Goal: Information Seeking & Learning: Learn about a topic

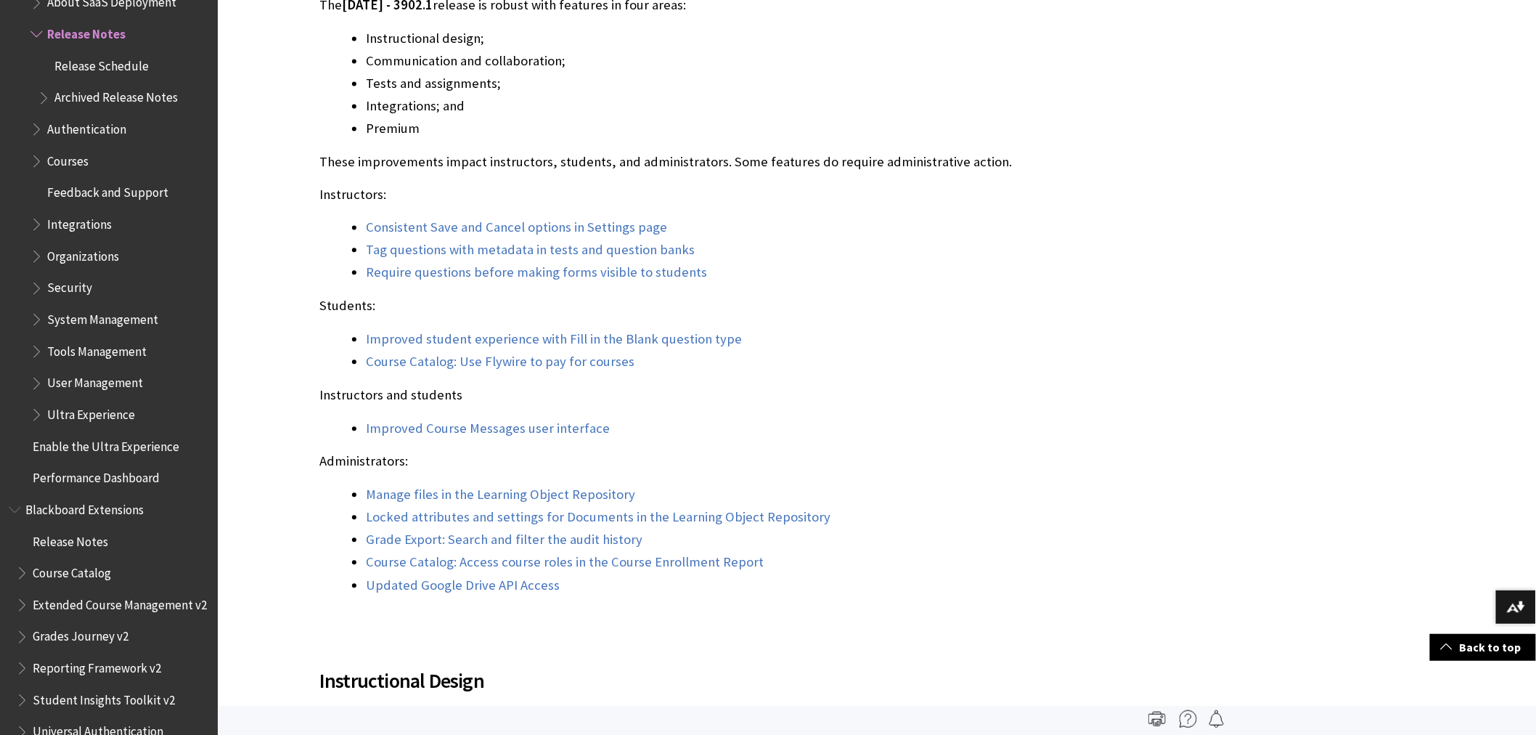
scroll to position [1129, 0]
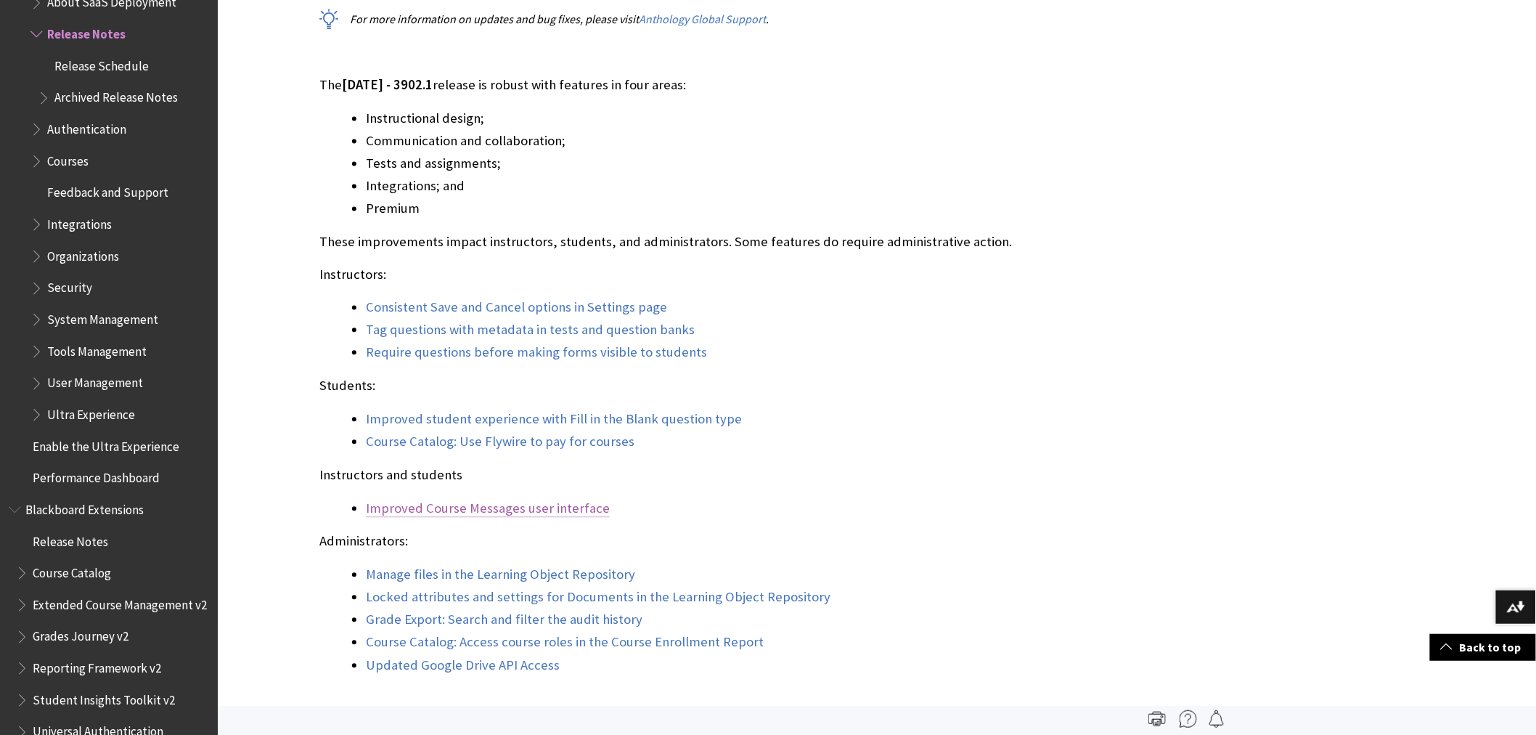
click at [561, 509] on link "Improved Course Messages user interface" at bounding box center [488, 508] width 244 height 17
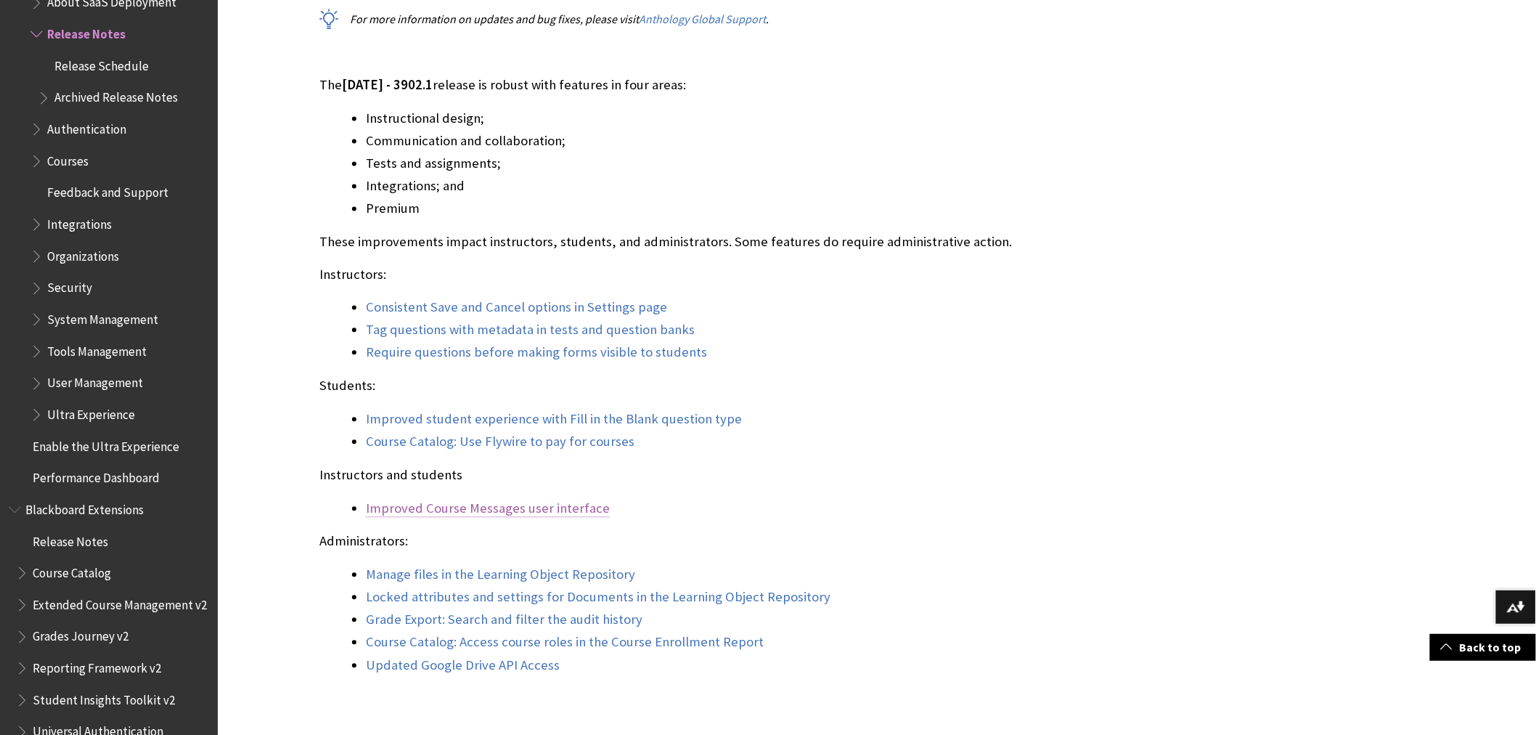
scroll to position [4294, 0]
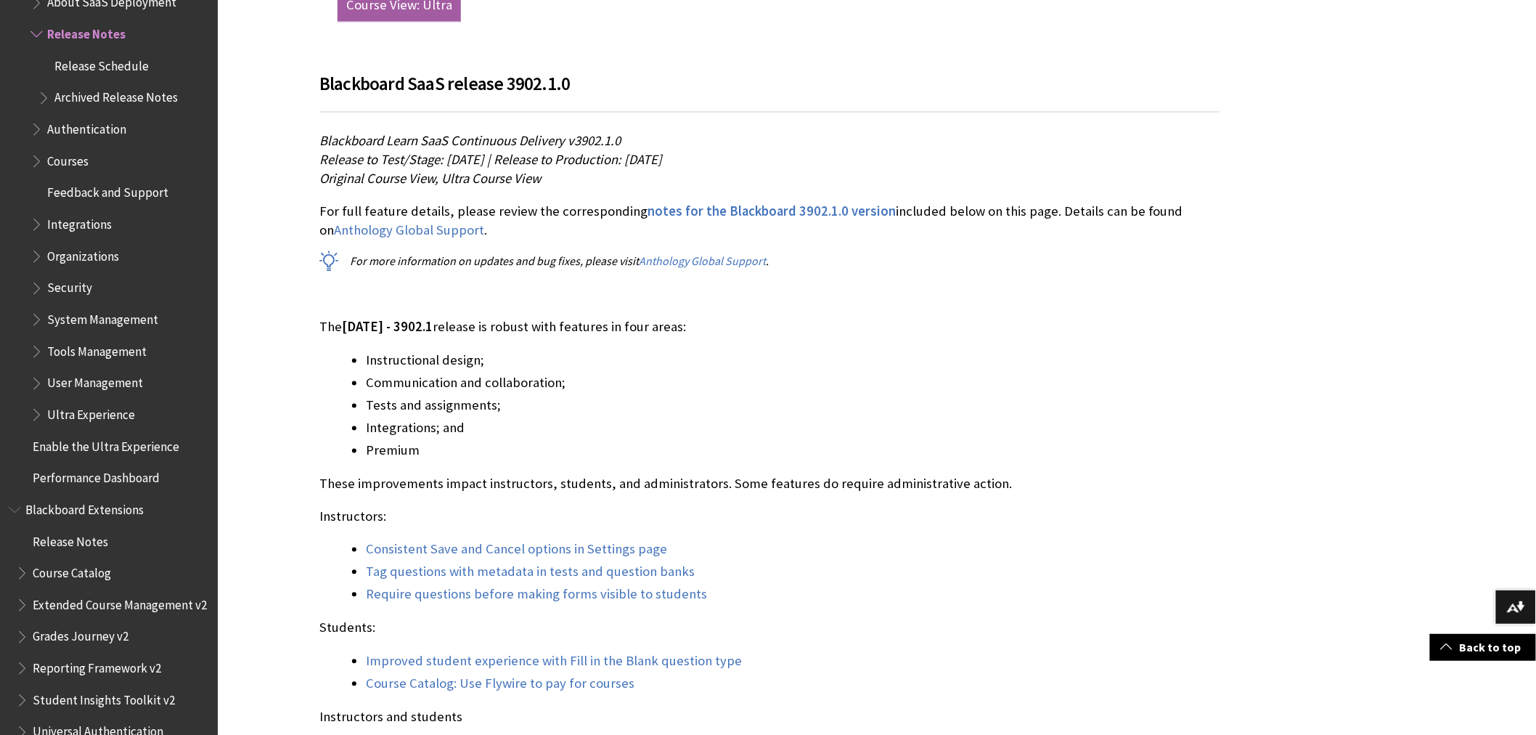
scroll to position [968, 0]
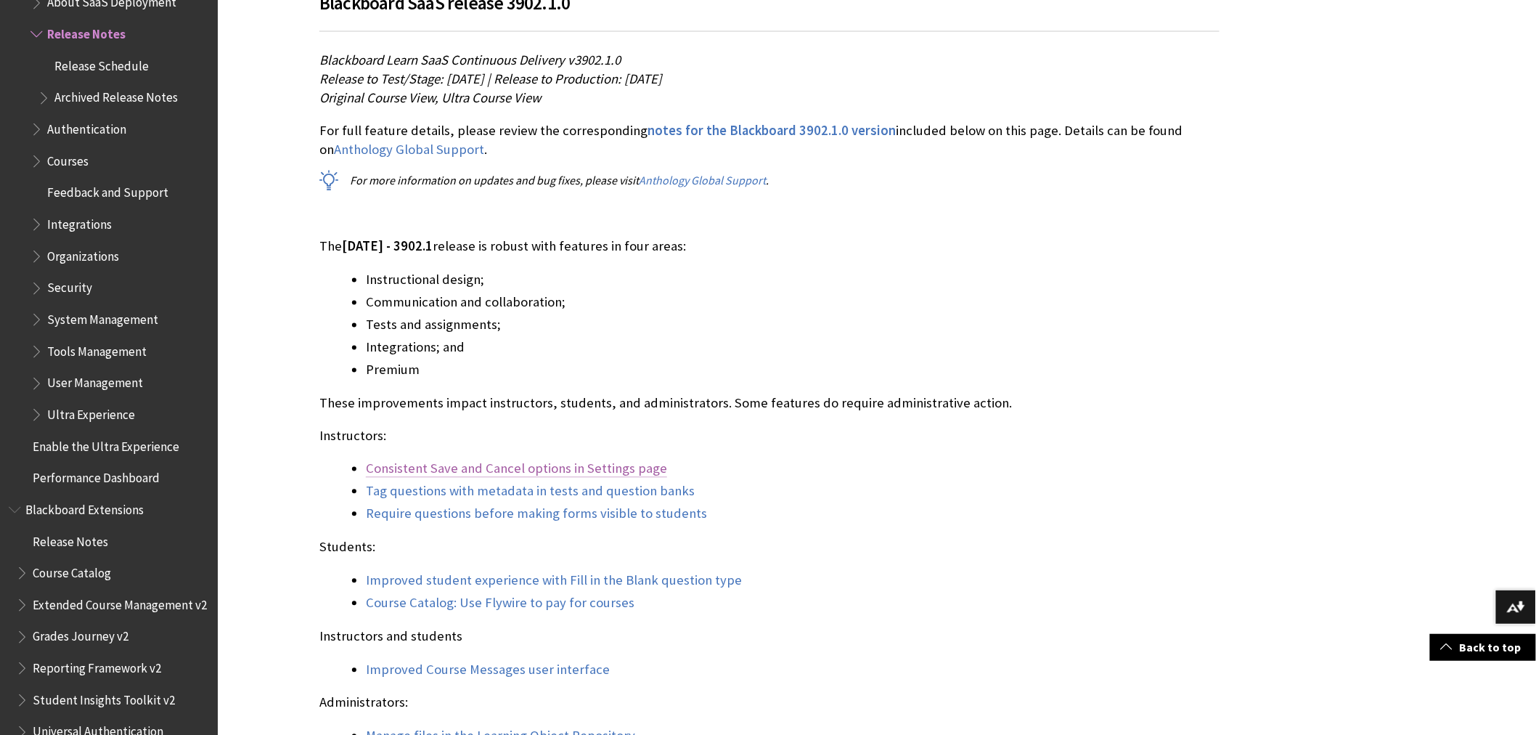
click at [619, 465] on link "Consistent Save and Cancel options in Settings page" at bounding box center [516, 468] width 301 height 17
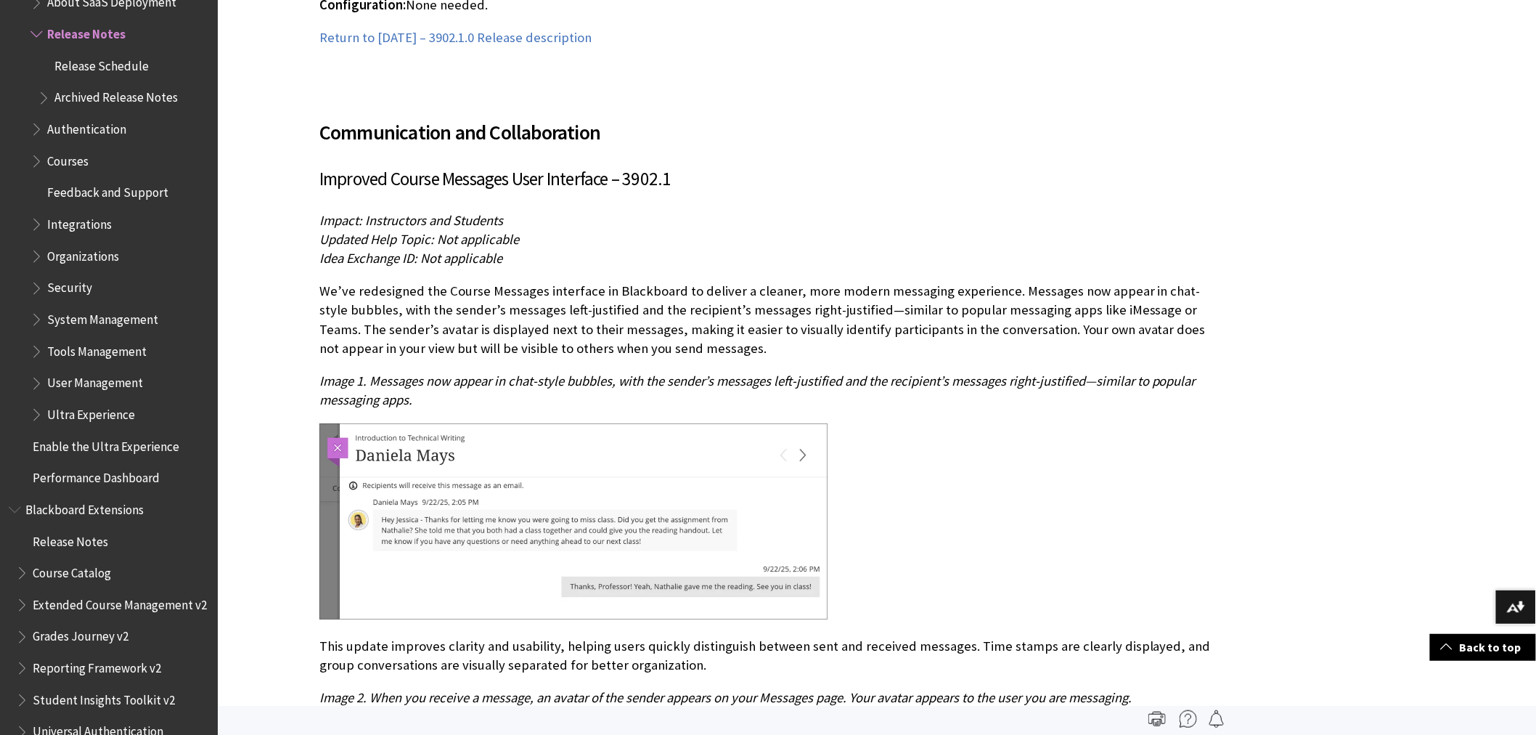
scroll to position [3792, 0]
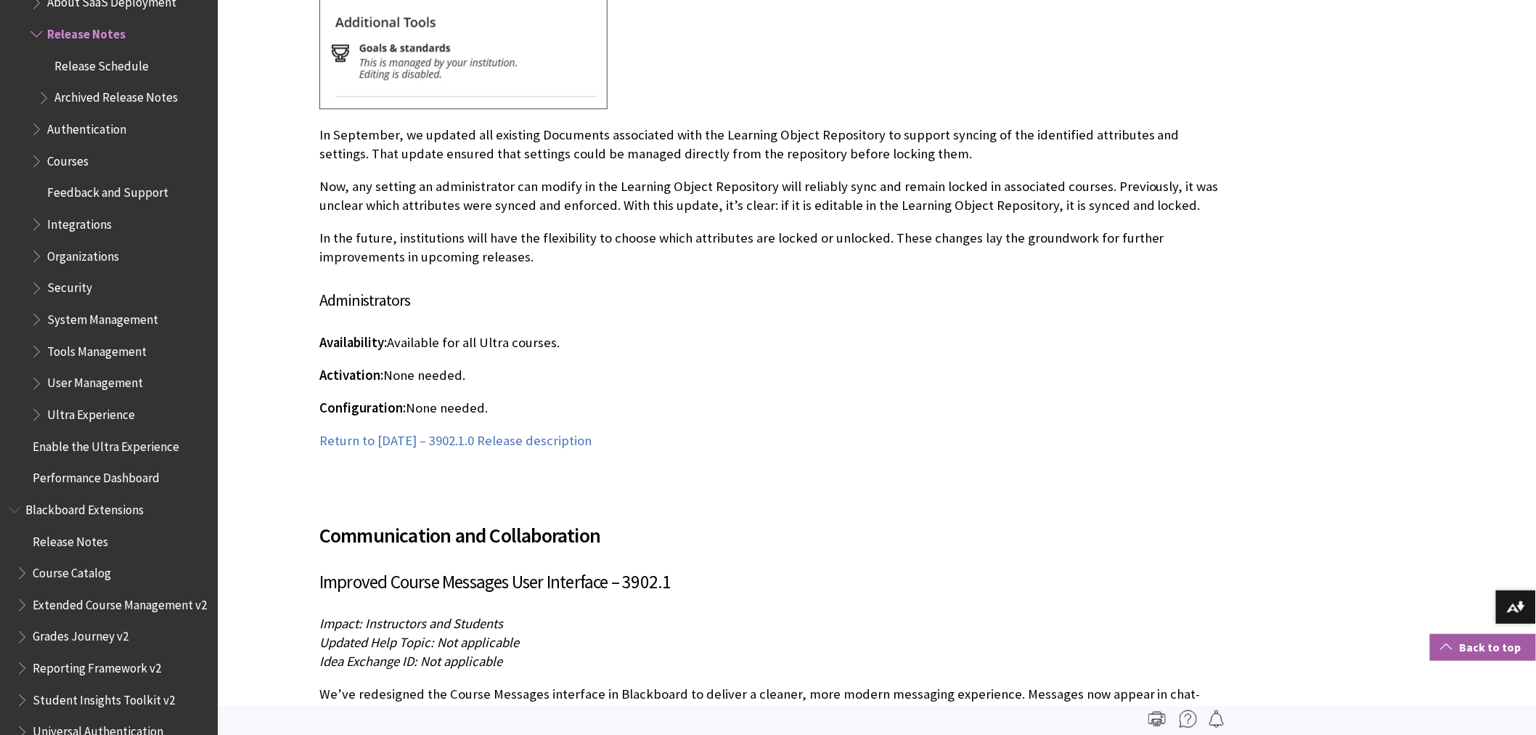
click at [1502, 650] on link "Back to top" at bounding box center [1483, 647] width 106 height 27
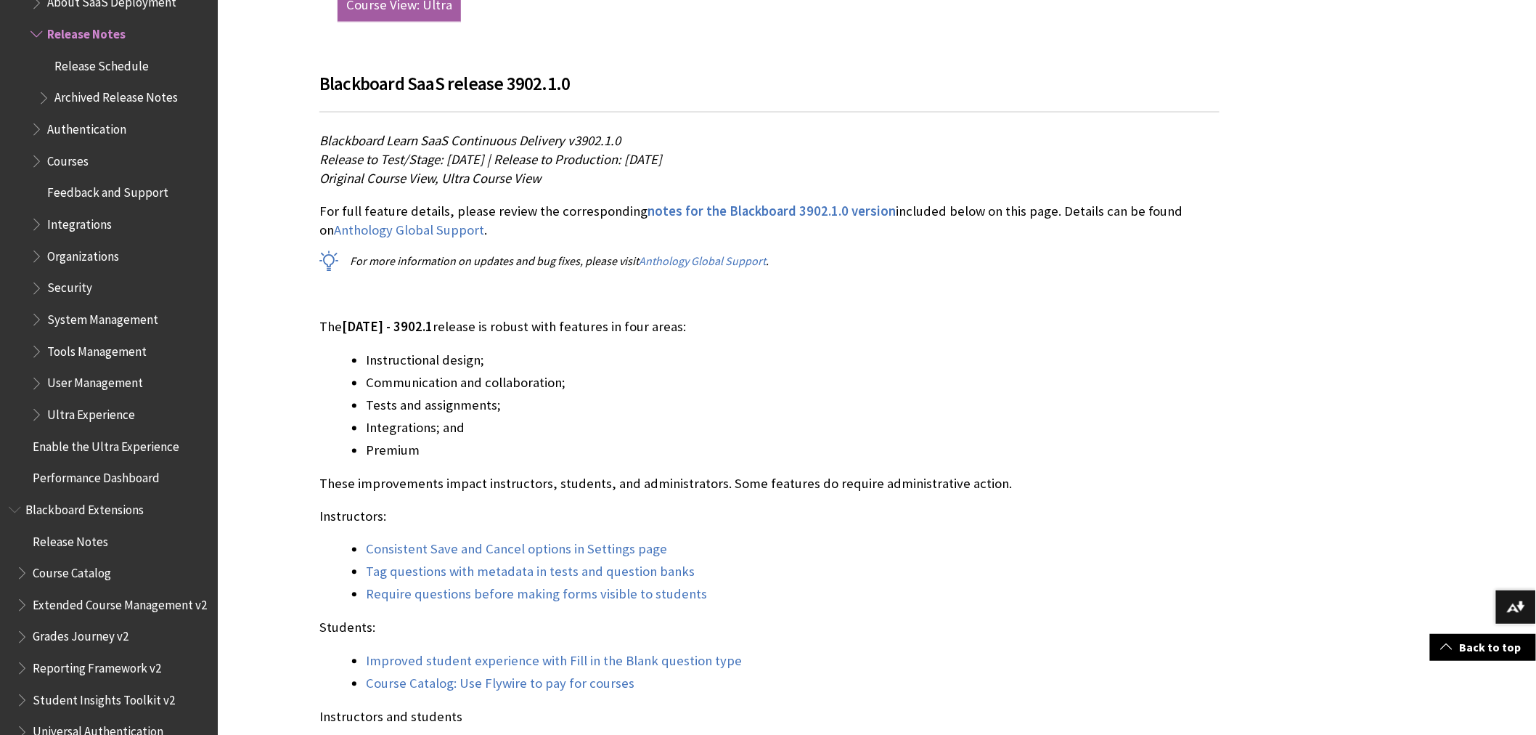
scroll to position [968, 0]
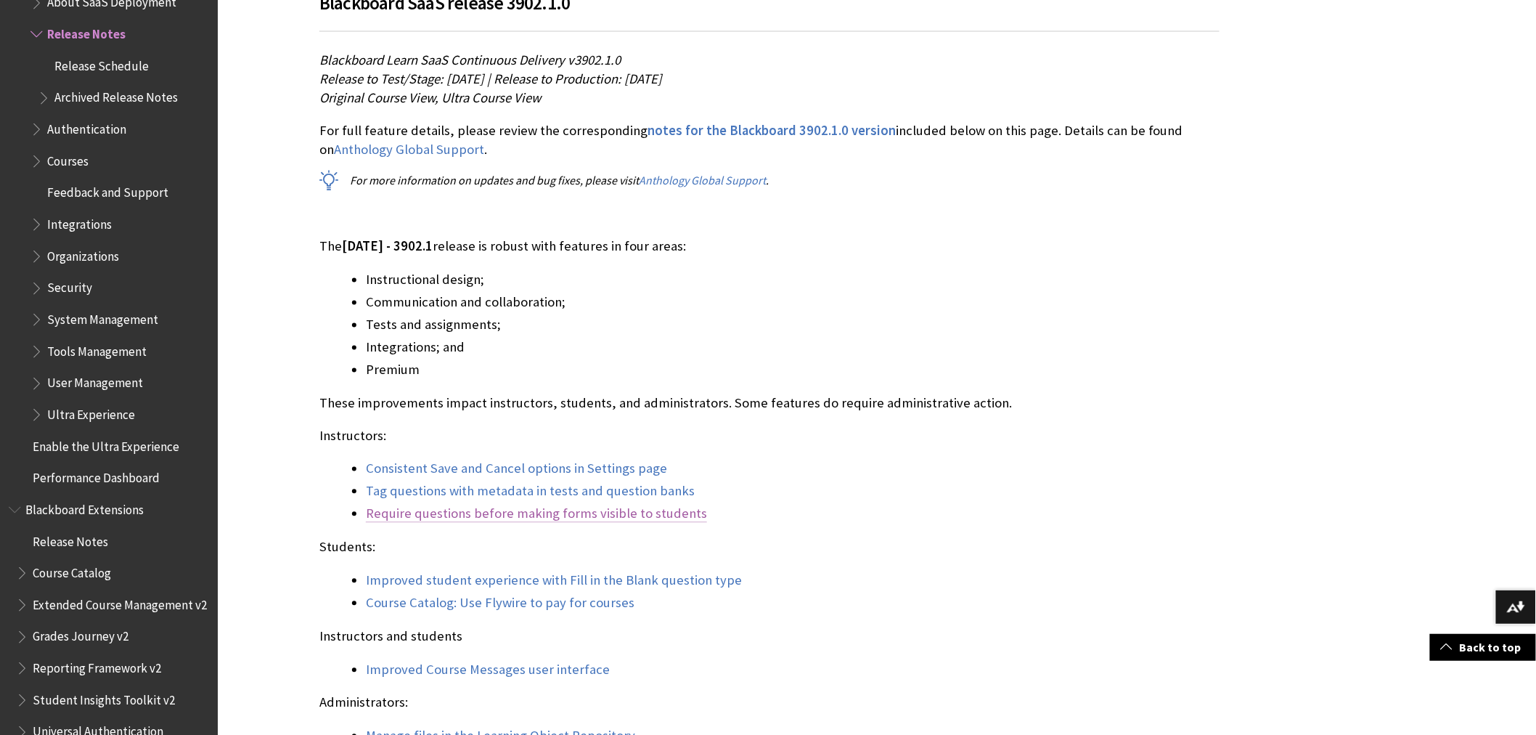
click at [521, 510] on link "Require questions before making forms visible to students" at bounding box center [536, 513] width 341 height 17
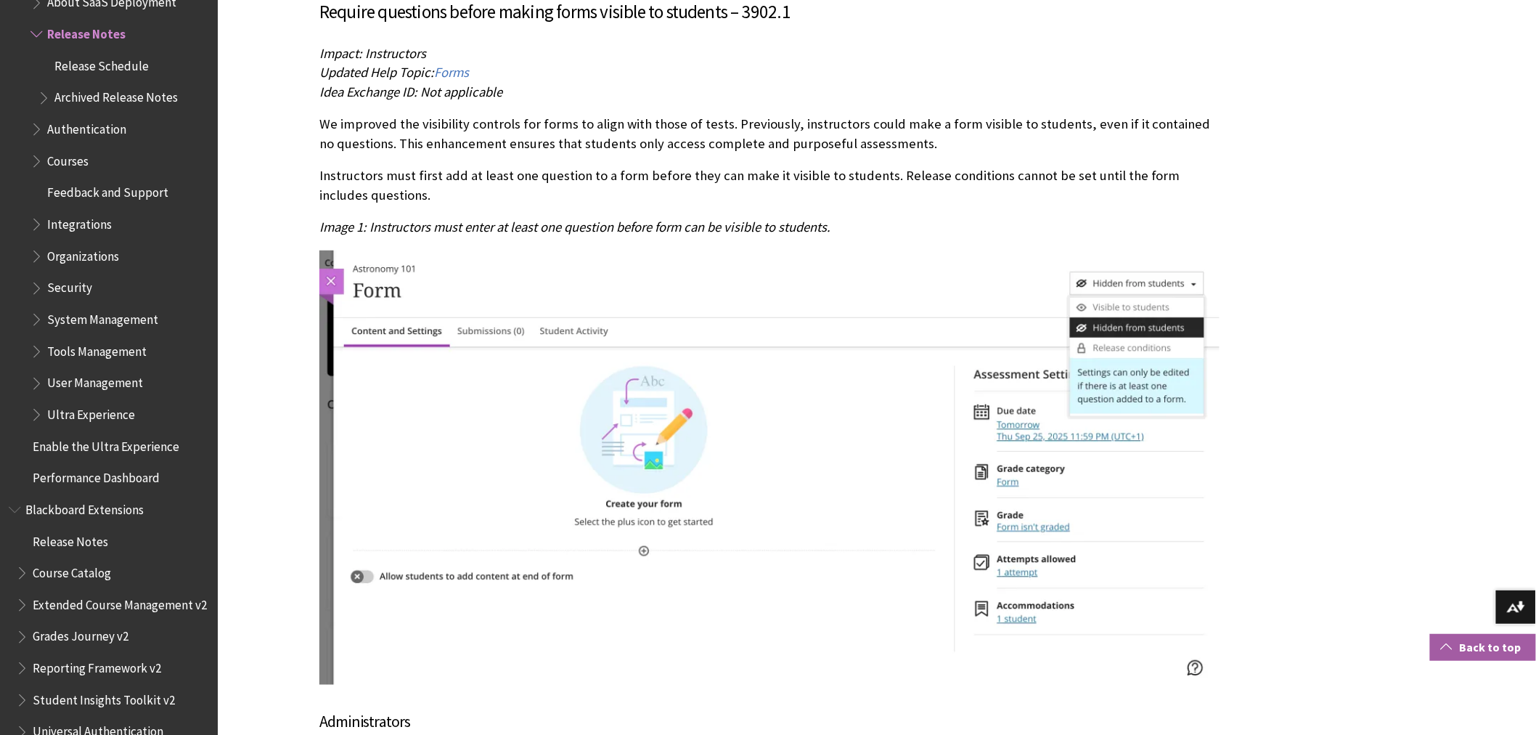
click at [1500, 654] on link "Back to top" at bounding box center [1483, 647] width 106 height 27
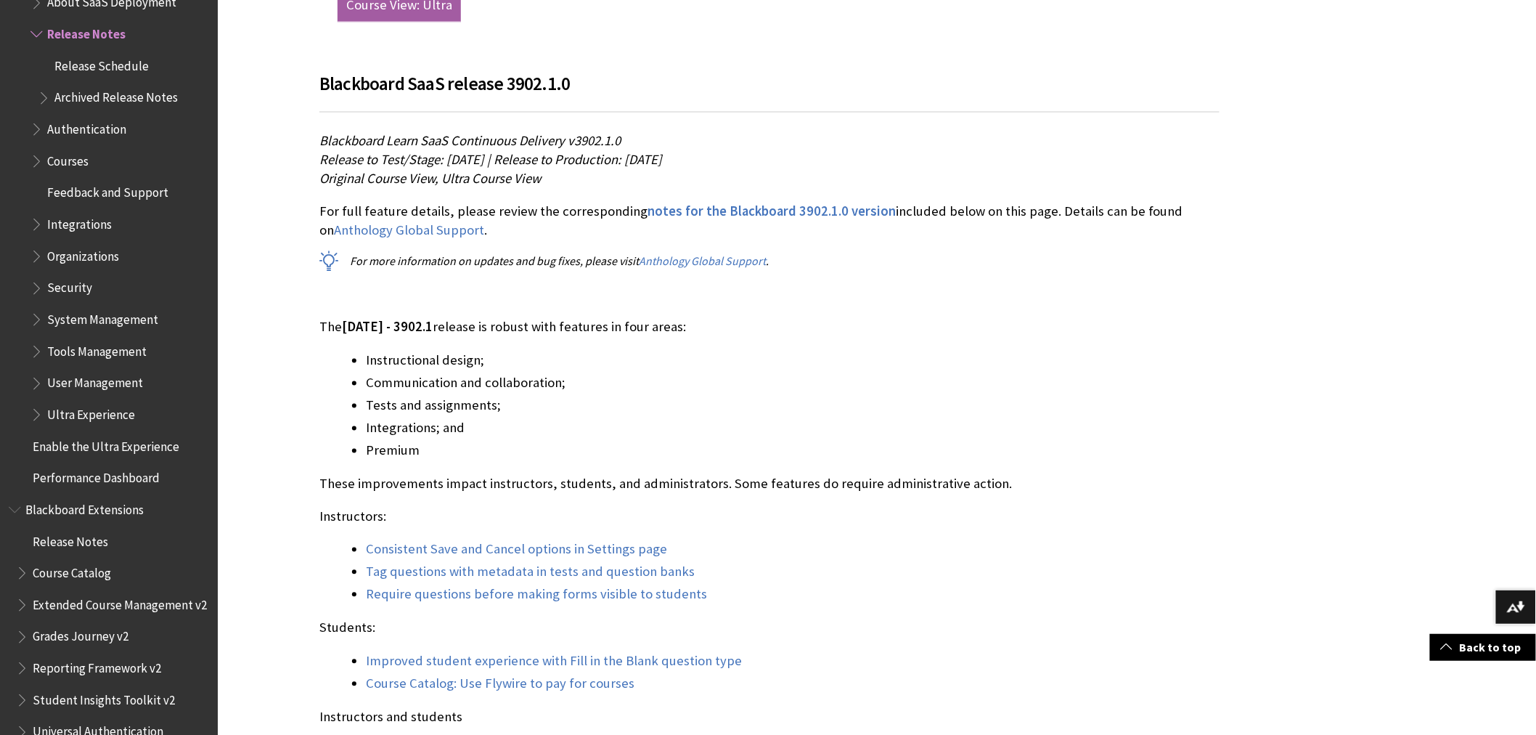
scroll to position [968, 0]
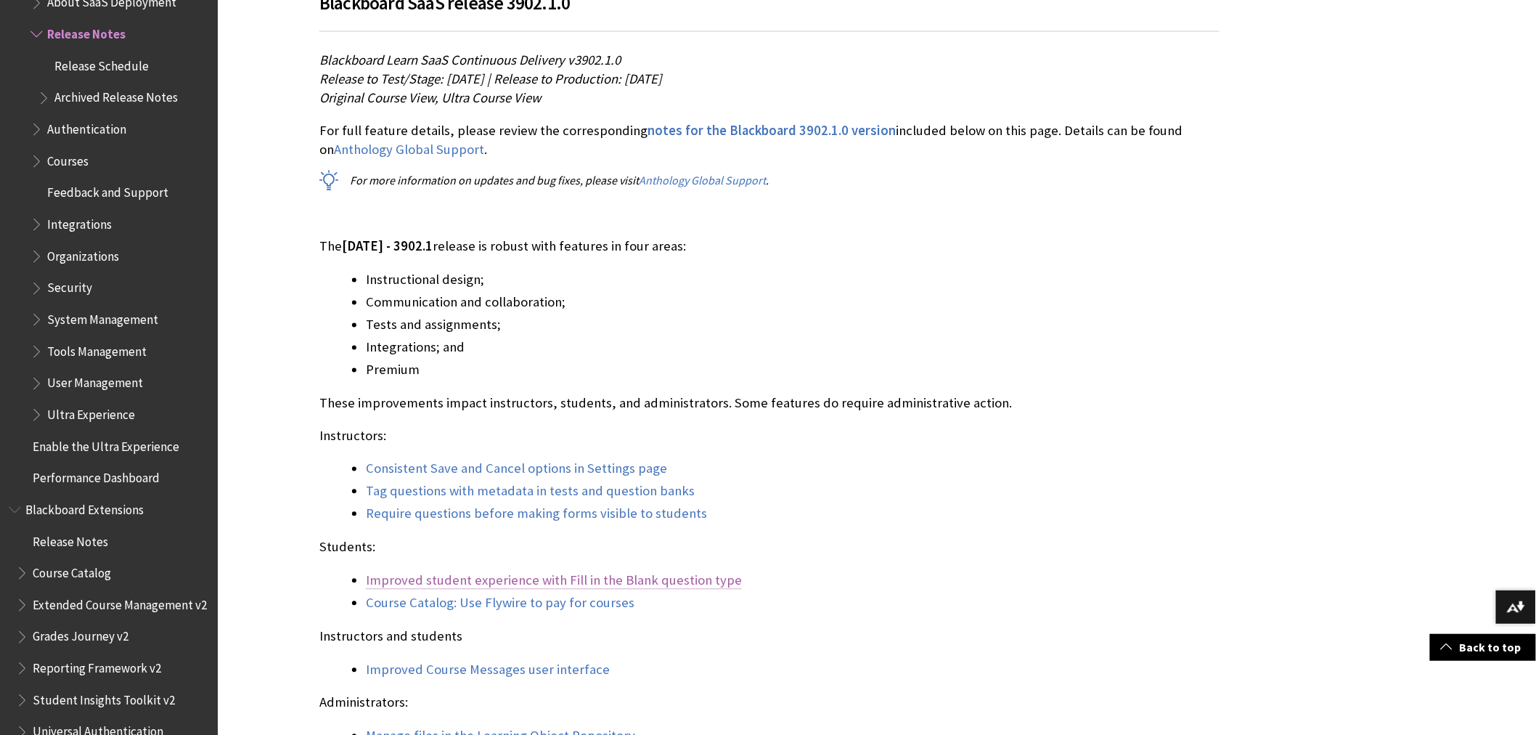
click at [709, 583] on link "Improved student experience with Fill in the Blank question type" at bounding box center [554, 580] width 376 height 17
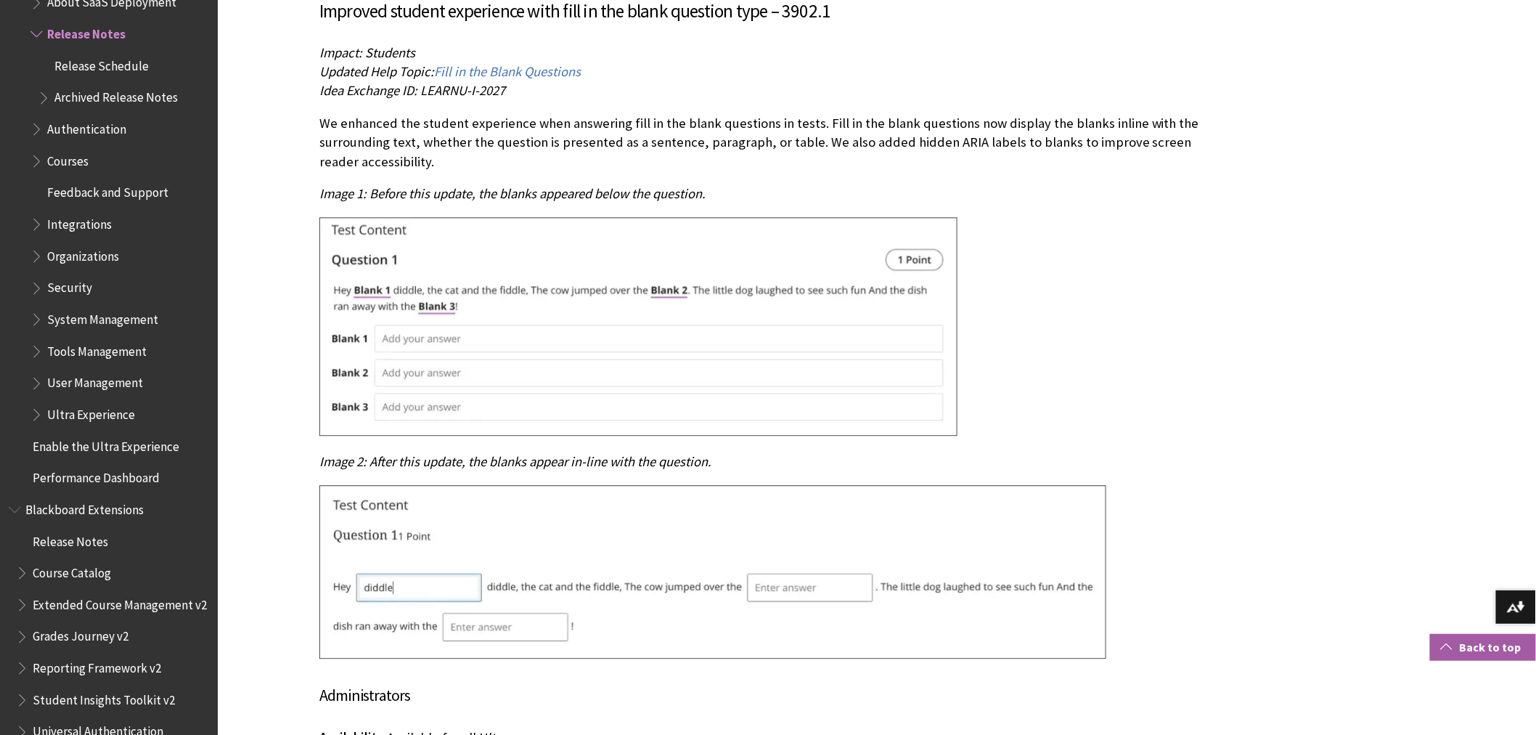
click at [1476, 648] on link "Back to top" at bounding box center [1483, 647] width 106 height 27
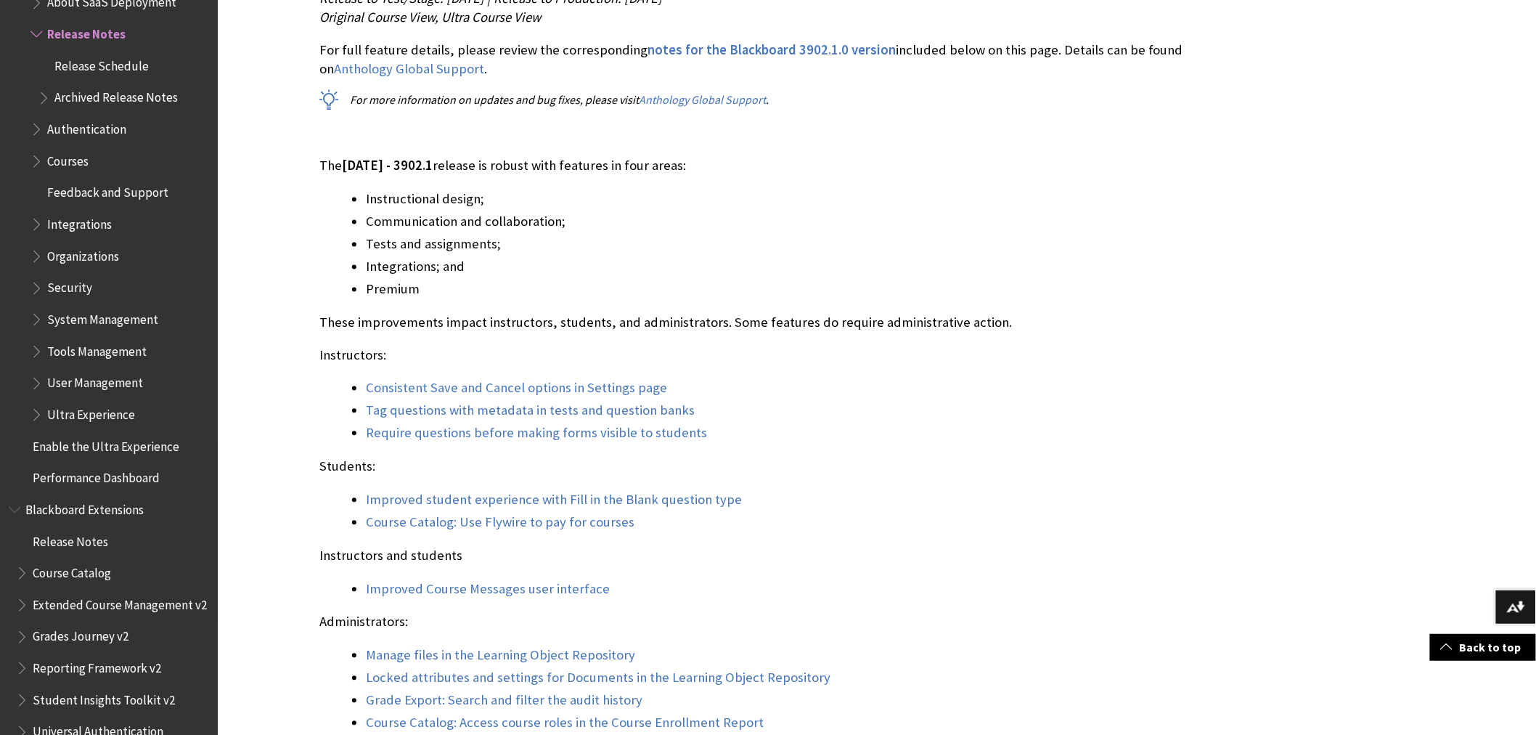
scroll to position [1129, 0]
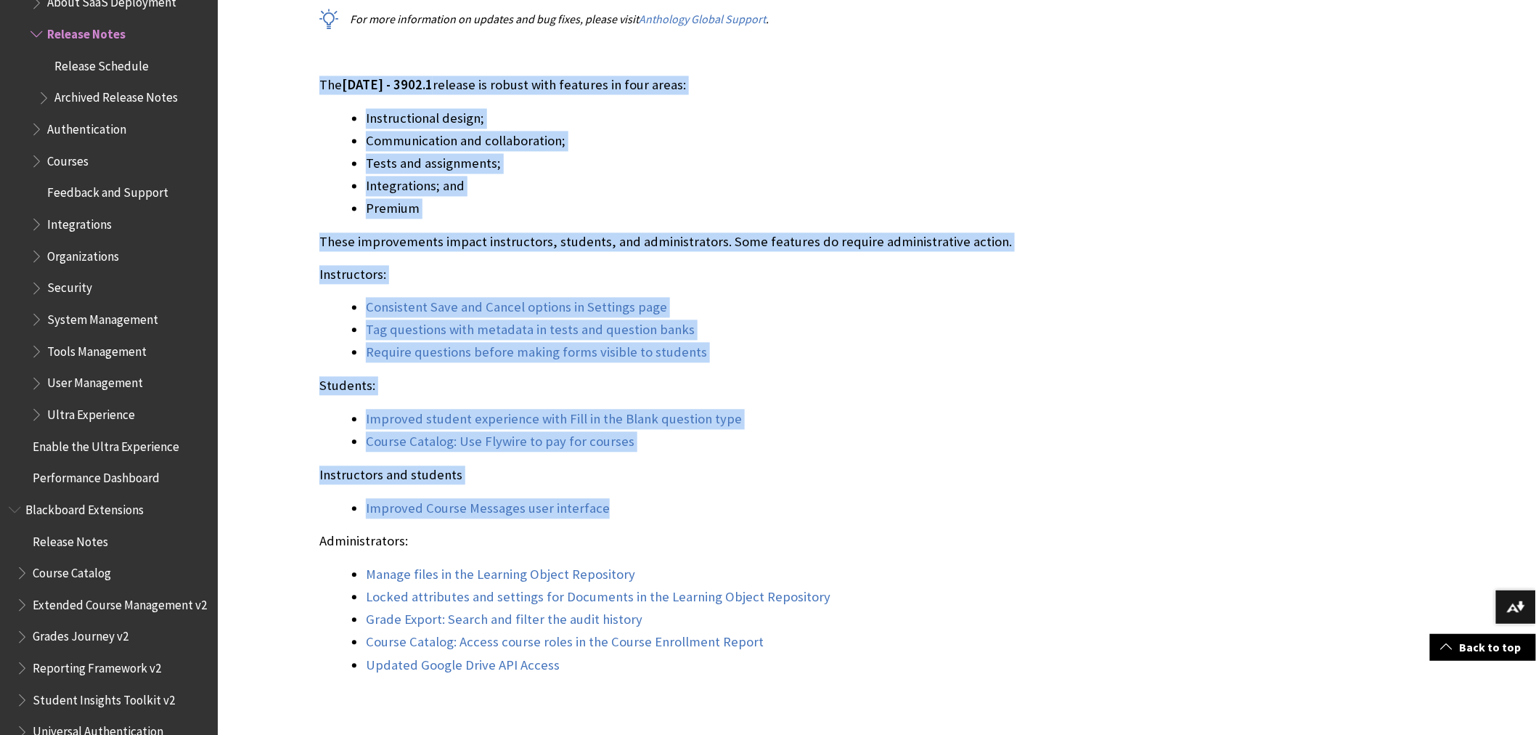
drag, startPoint x: 615, startPoint y: 504, endPoint x: 287, endPoint y: 88, distance: 529.9
copy div "The October 2025 - 3902.1 release is robust with features in four areas: Instru…"
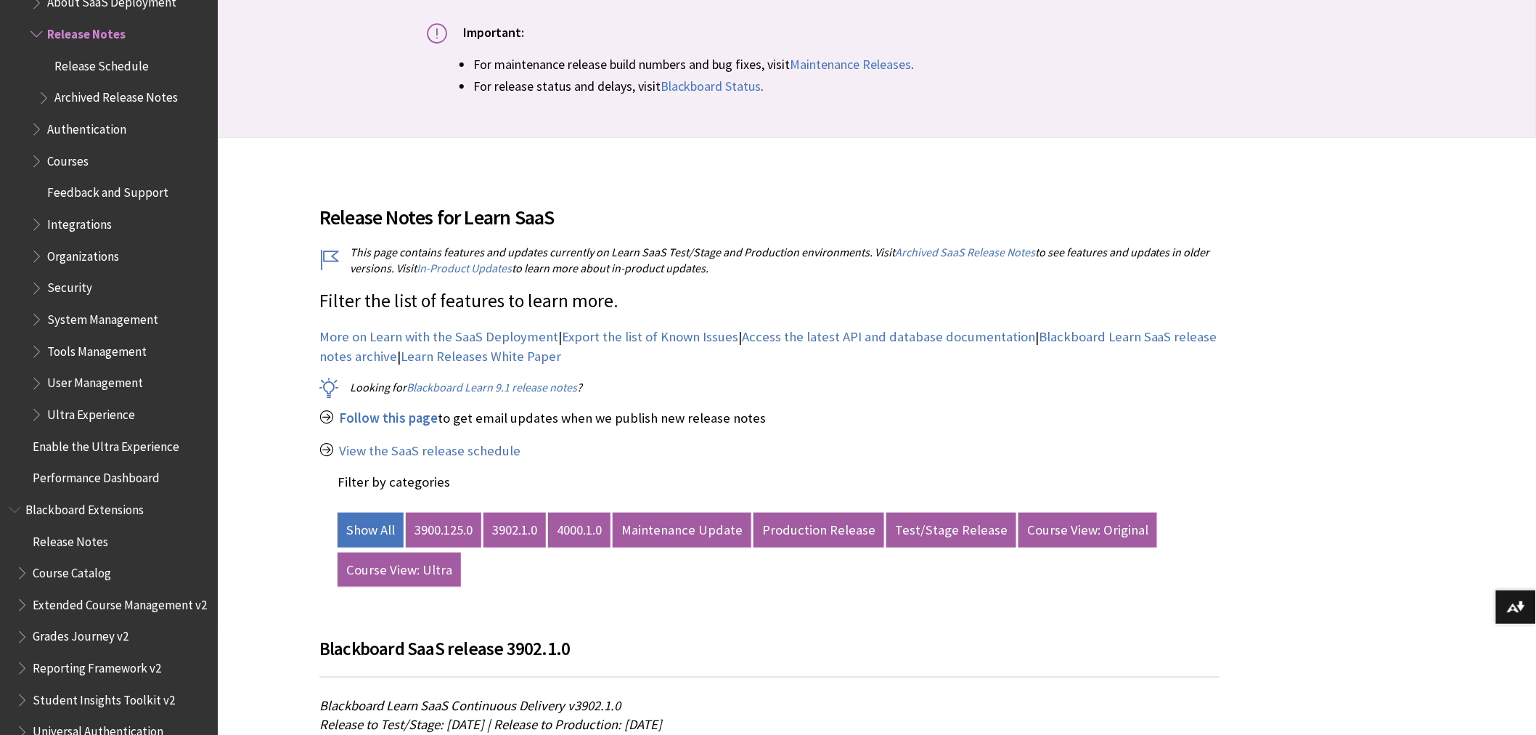
scroll to position [403, 0]
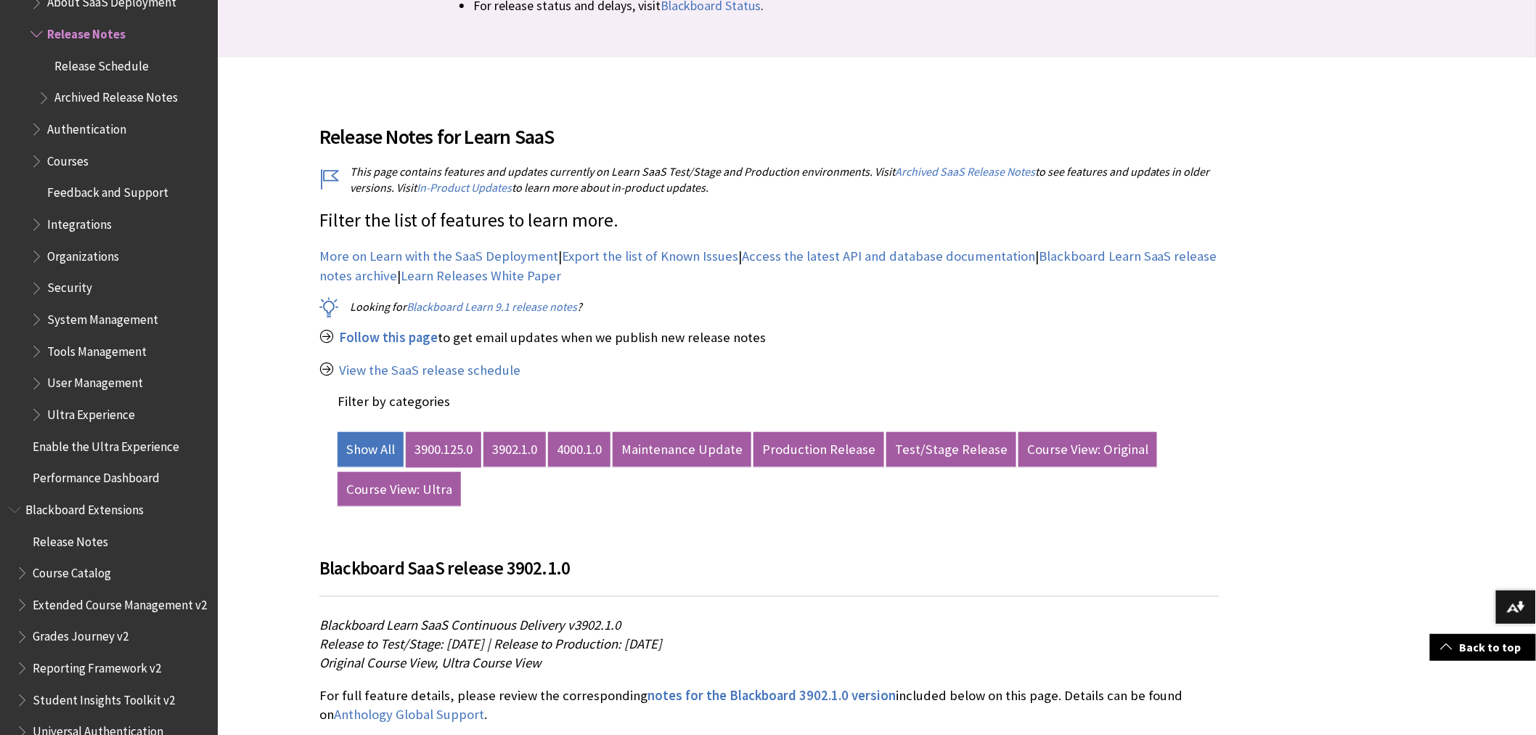
click at [447, 439] on link "3900.125.0" at bounding box center [444, 449] width 76 height 35
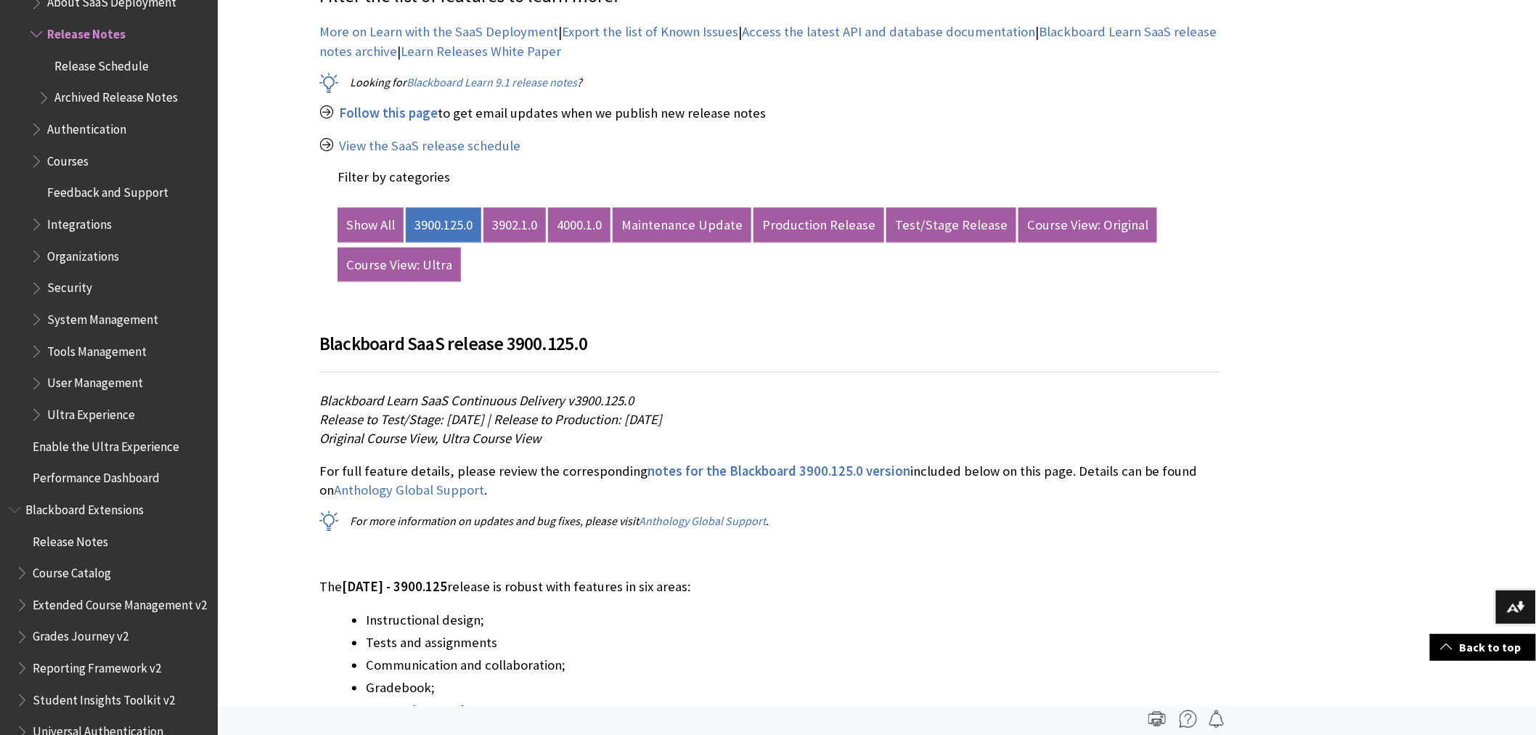
scroll to position [552, 0]
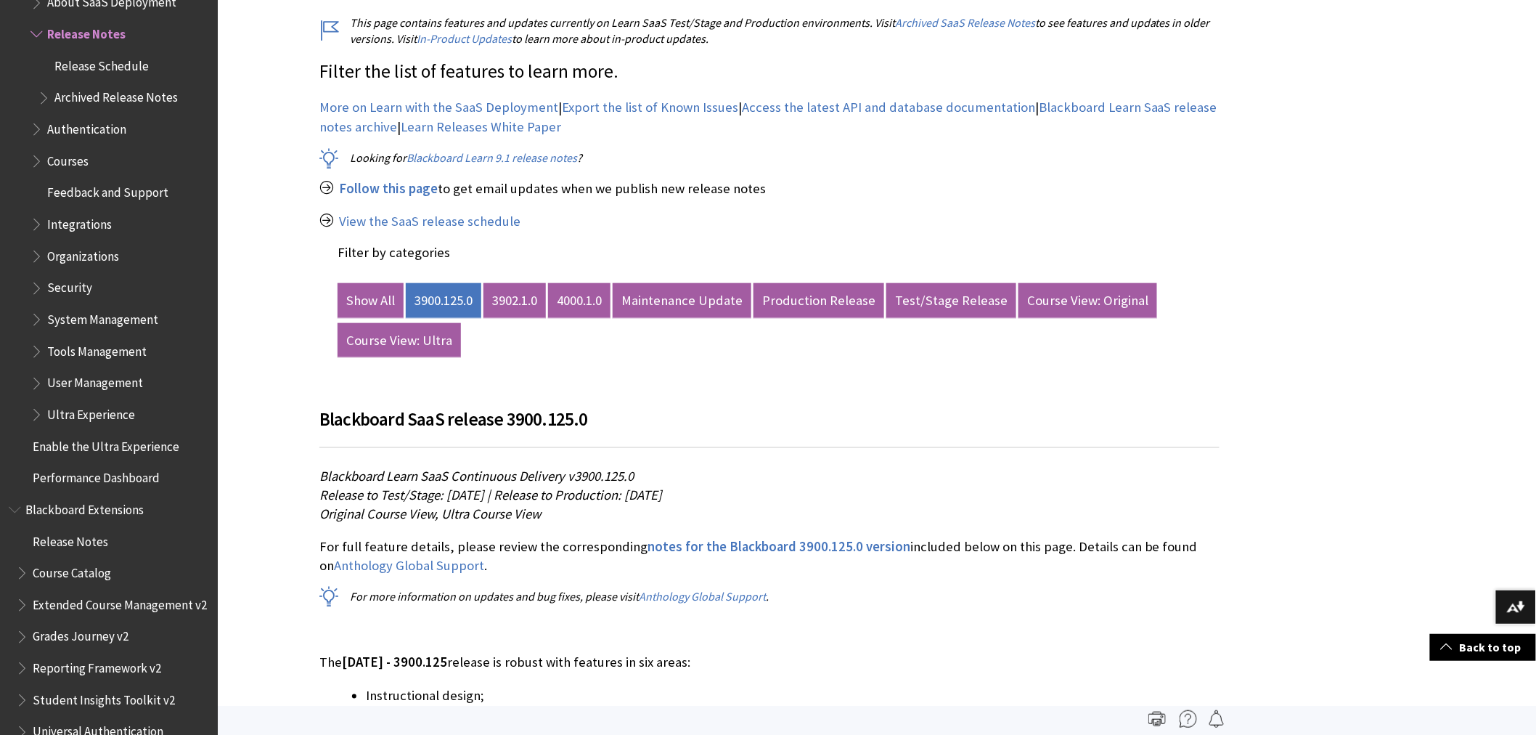
drag, startPoint x: 716, startPoint y: 571, endPoint x: 316, endPoint y: 635, distance: 405.3
copy article "The September 2025 - 3900.125 release is robust with features in six areas: Ins…"
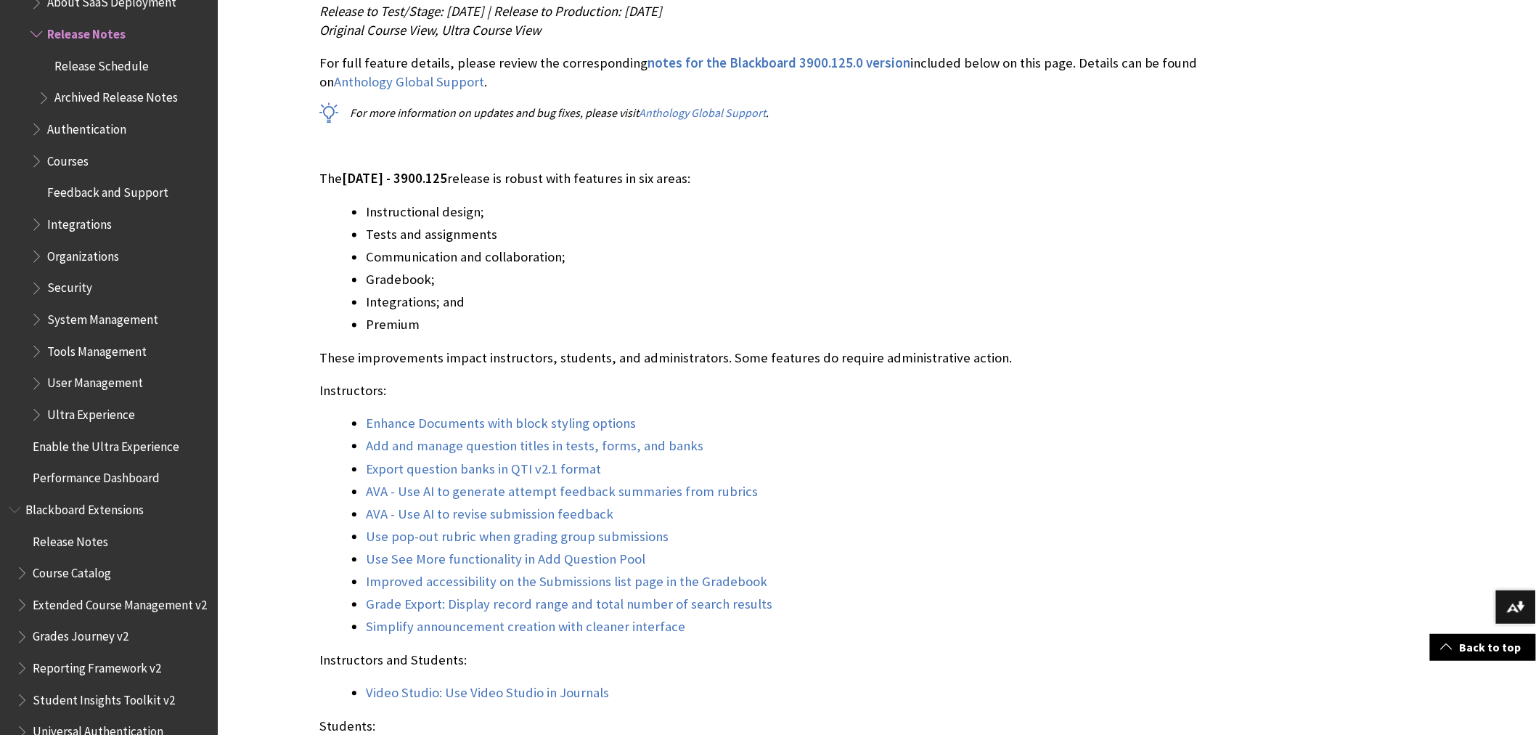
scroll to position [1116, 0]
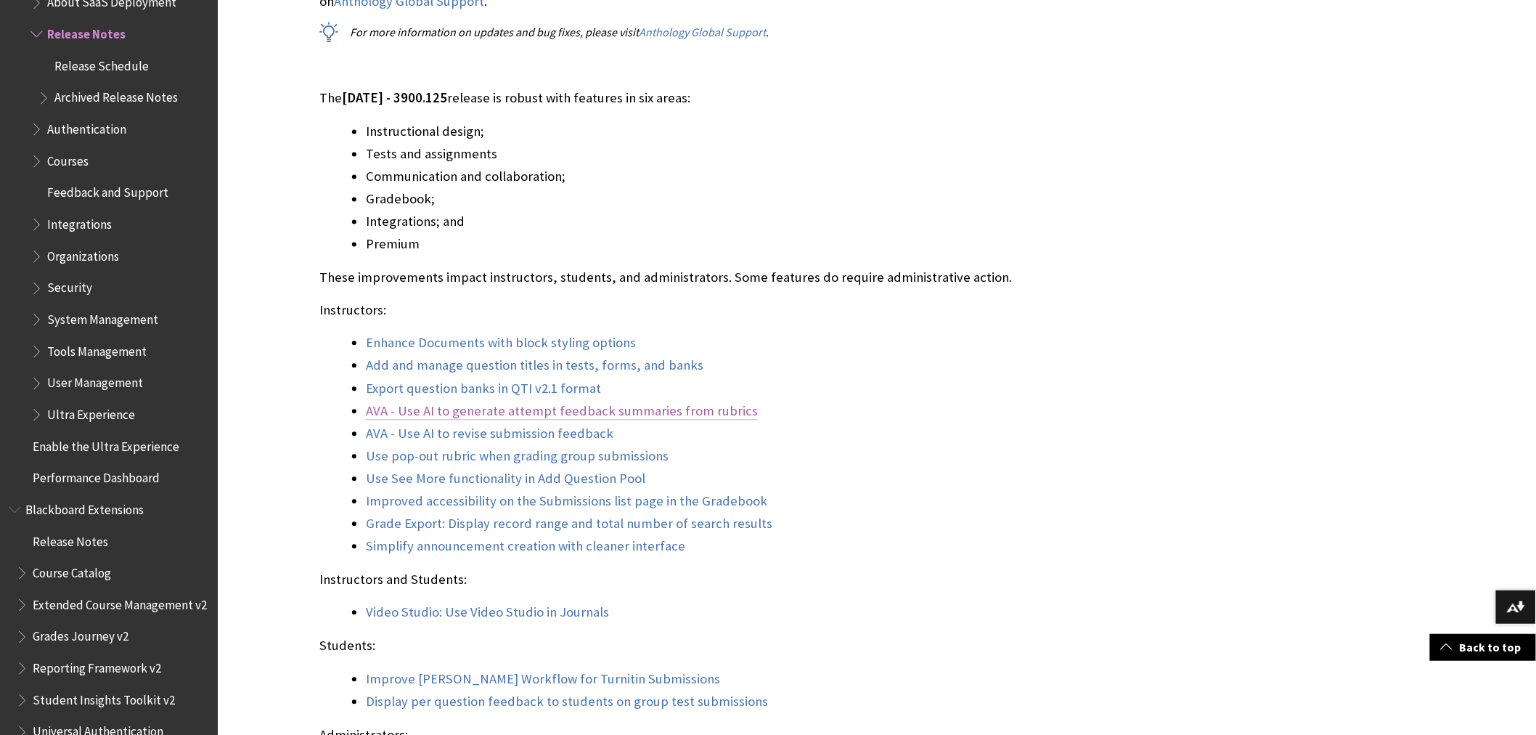
click at [519, 415] on link "AVA - Use AI to generate attempt feedback summaries from rubrics" at bounding box center [562, 411] width 392 height 17
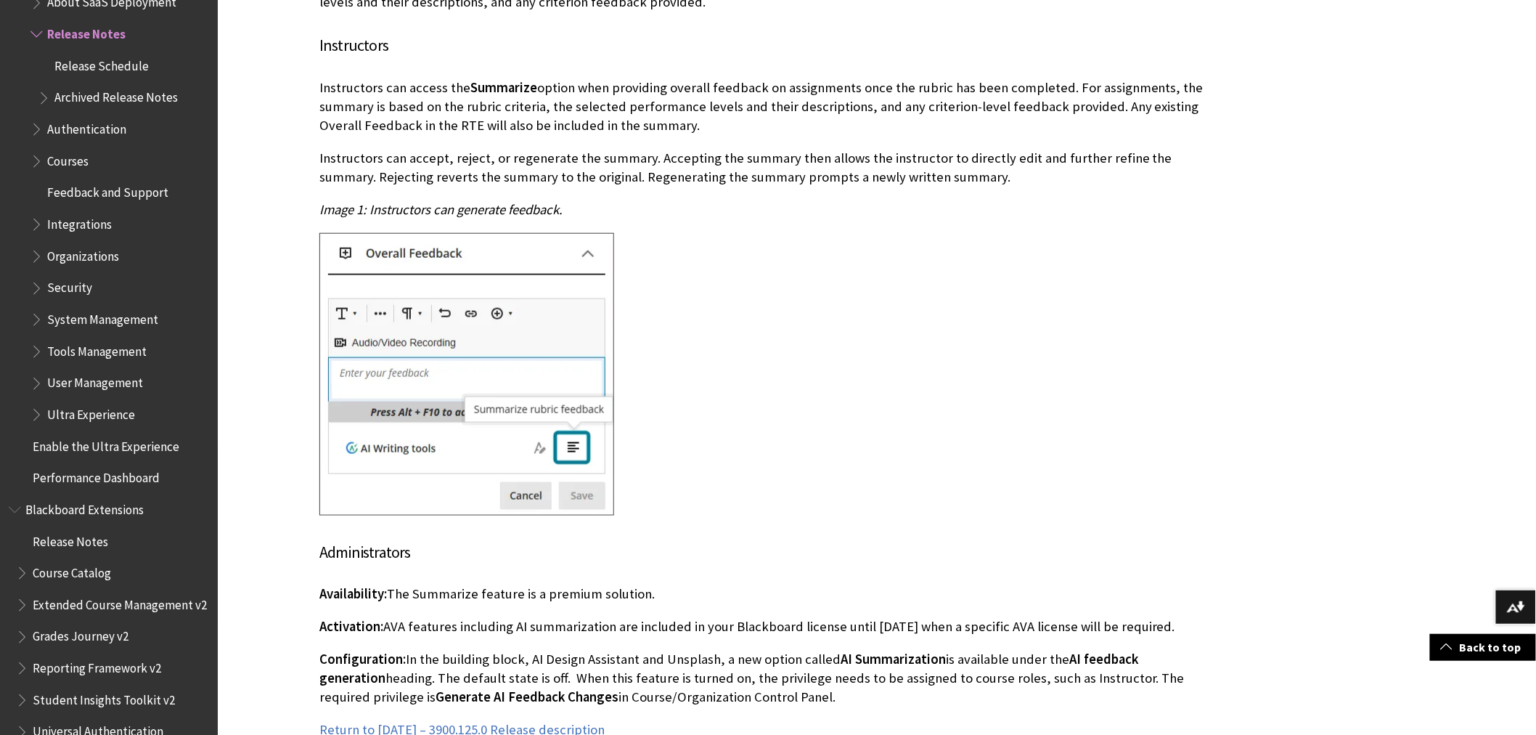
scroll to position [16807, 0]
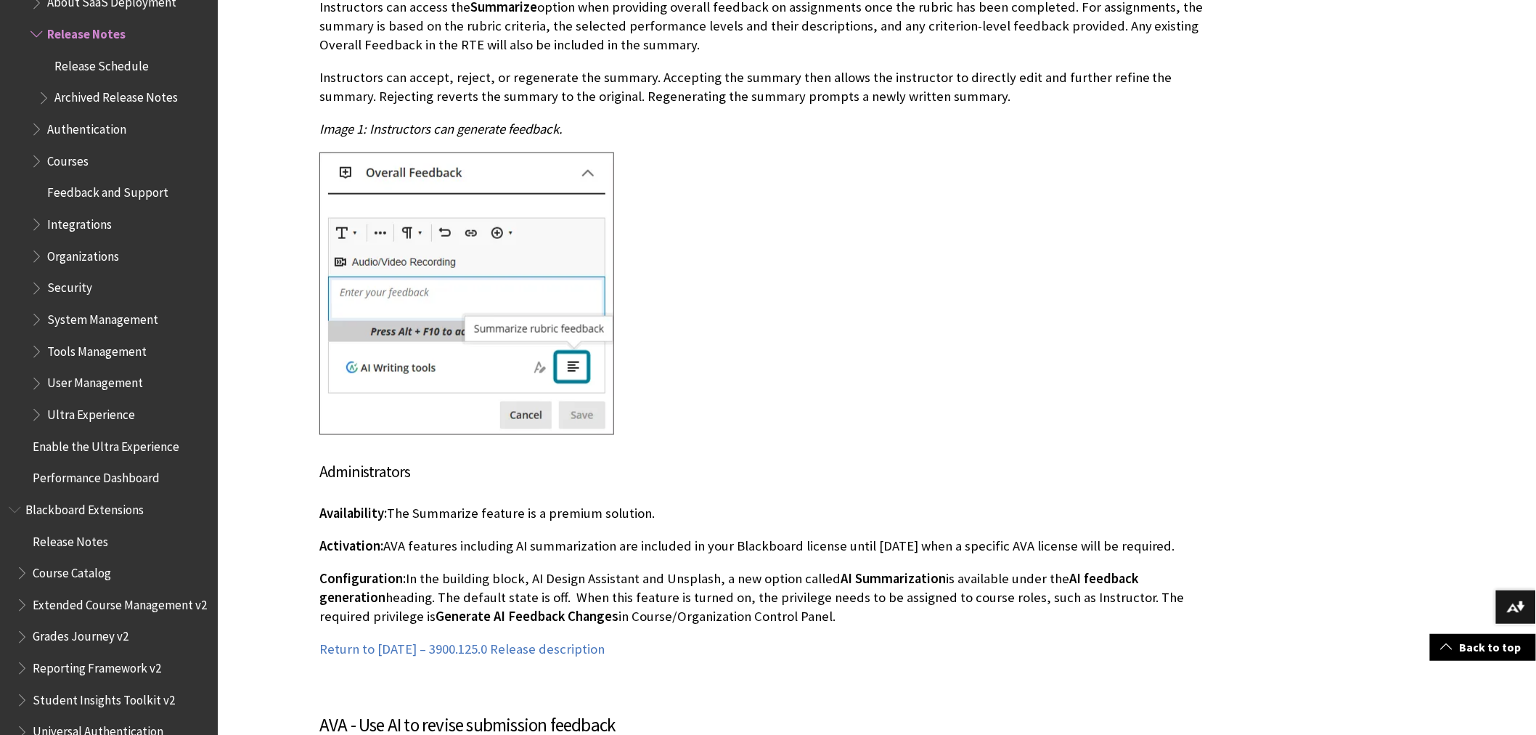
drag, startPoint x: 717, startPoint y: 536, endPoint x: 307, endPoint y: 433, distance: 422.3
copy div "Availability: The Summarize feature is a premium solution. Activation: AVA feat…"
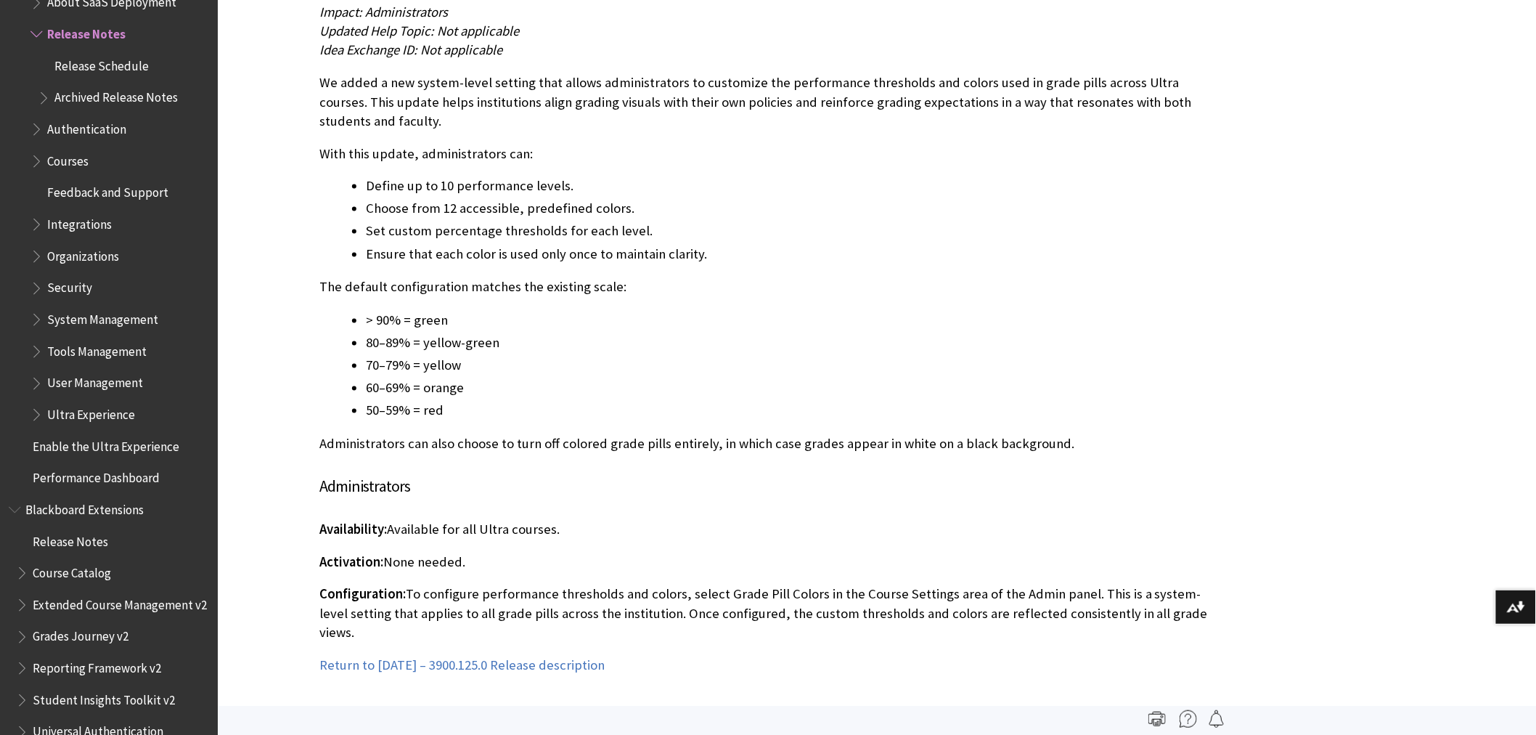
scroll to position [26434, 0]
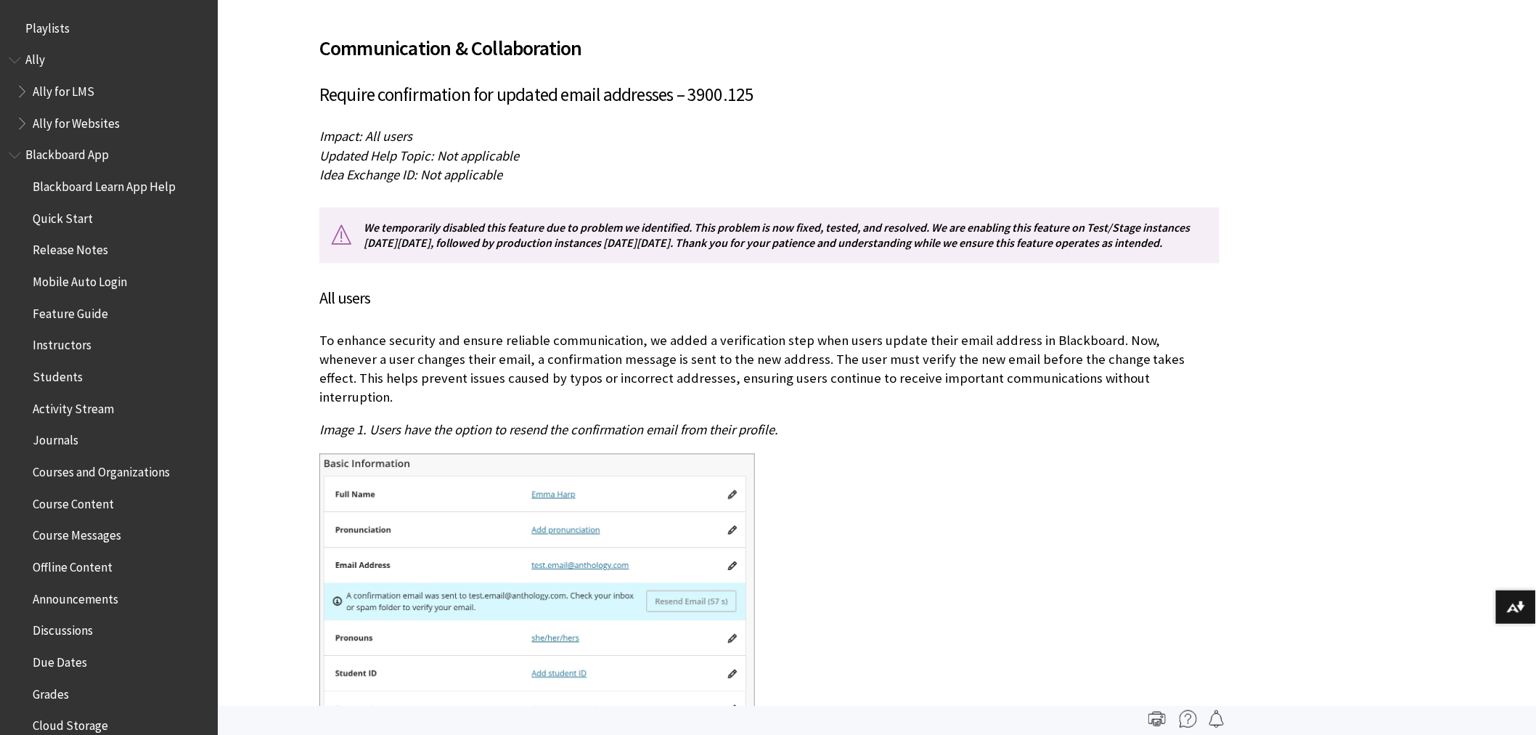
scroll to position [1589, 0]
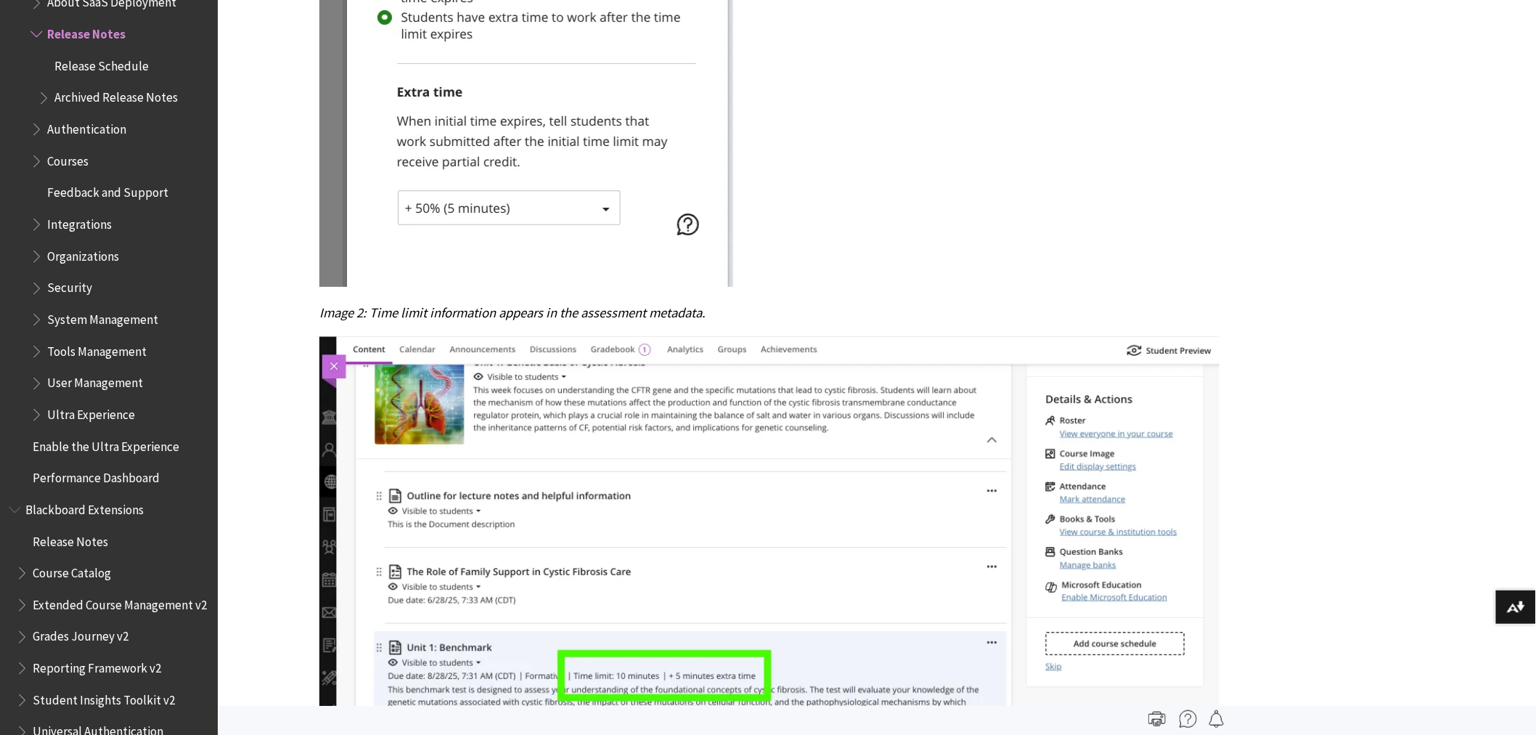
scroll to position [20748, 0]
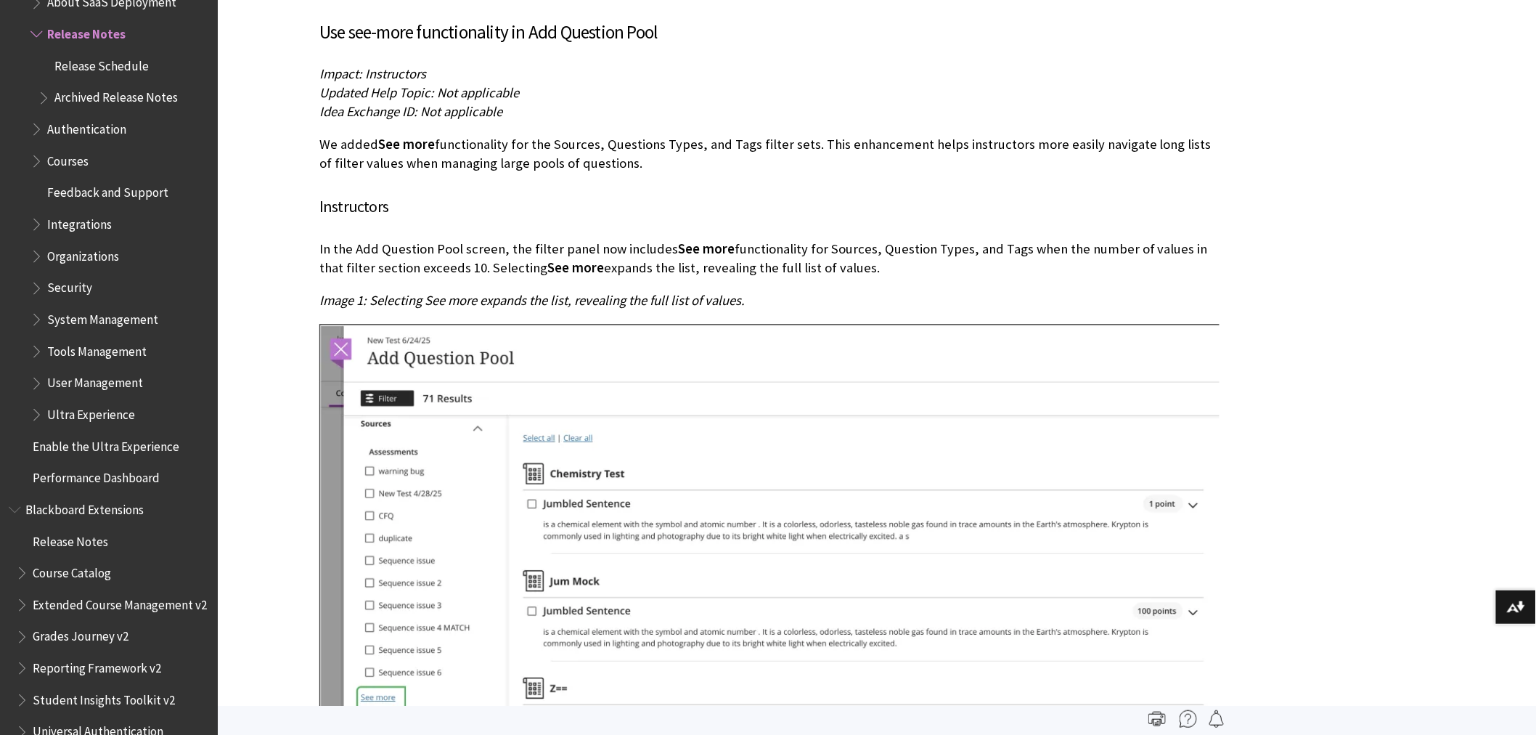
scroll to position [24515, 0]
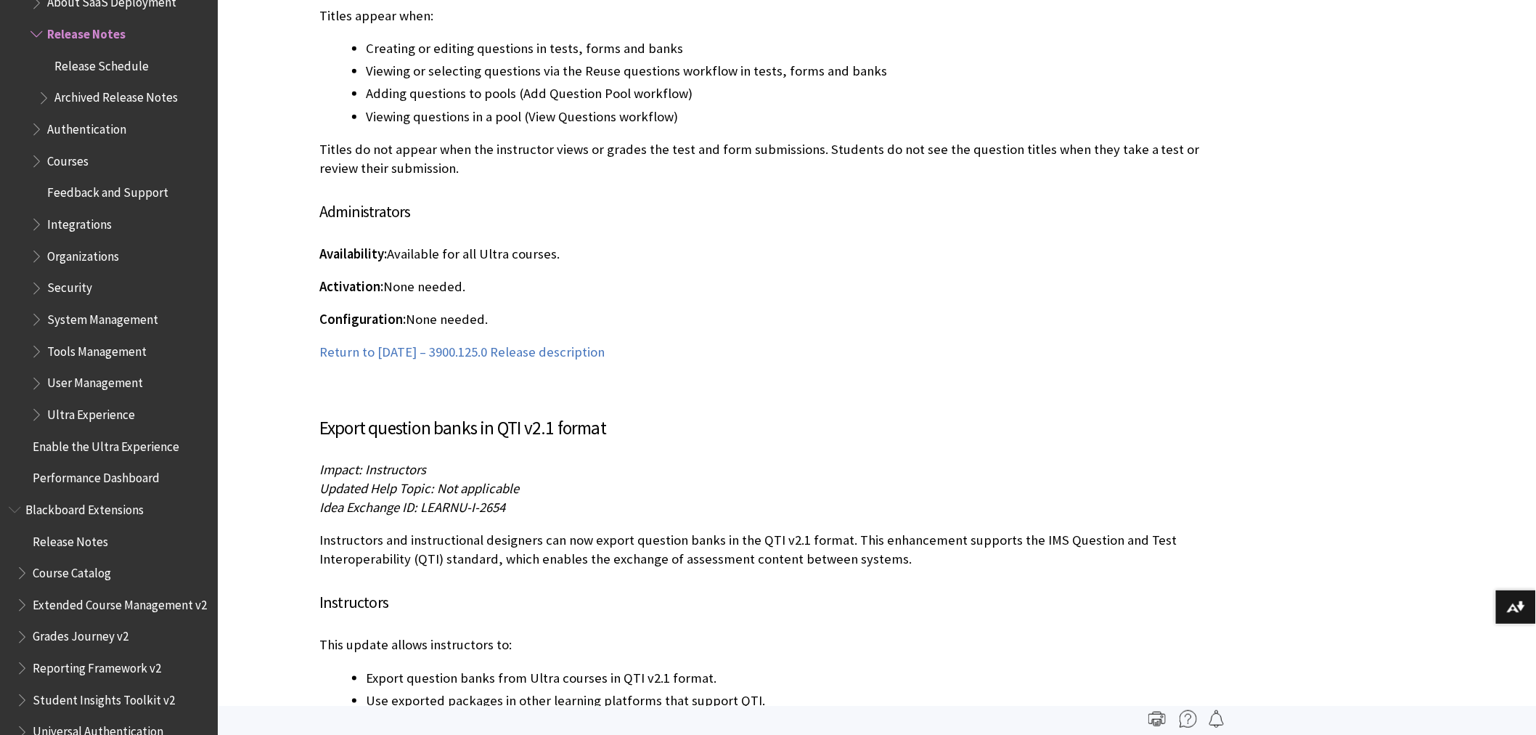
scroll to position [18743, 0]
